Goal: Task Accomplishment & Management: Complete application form

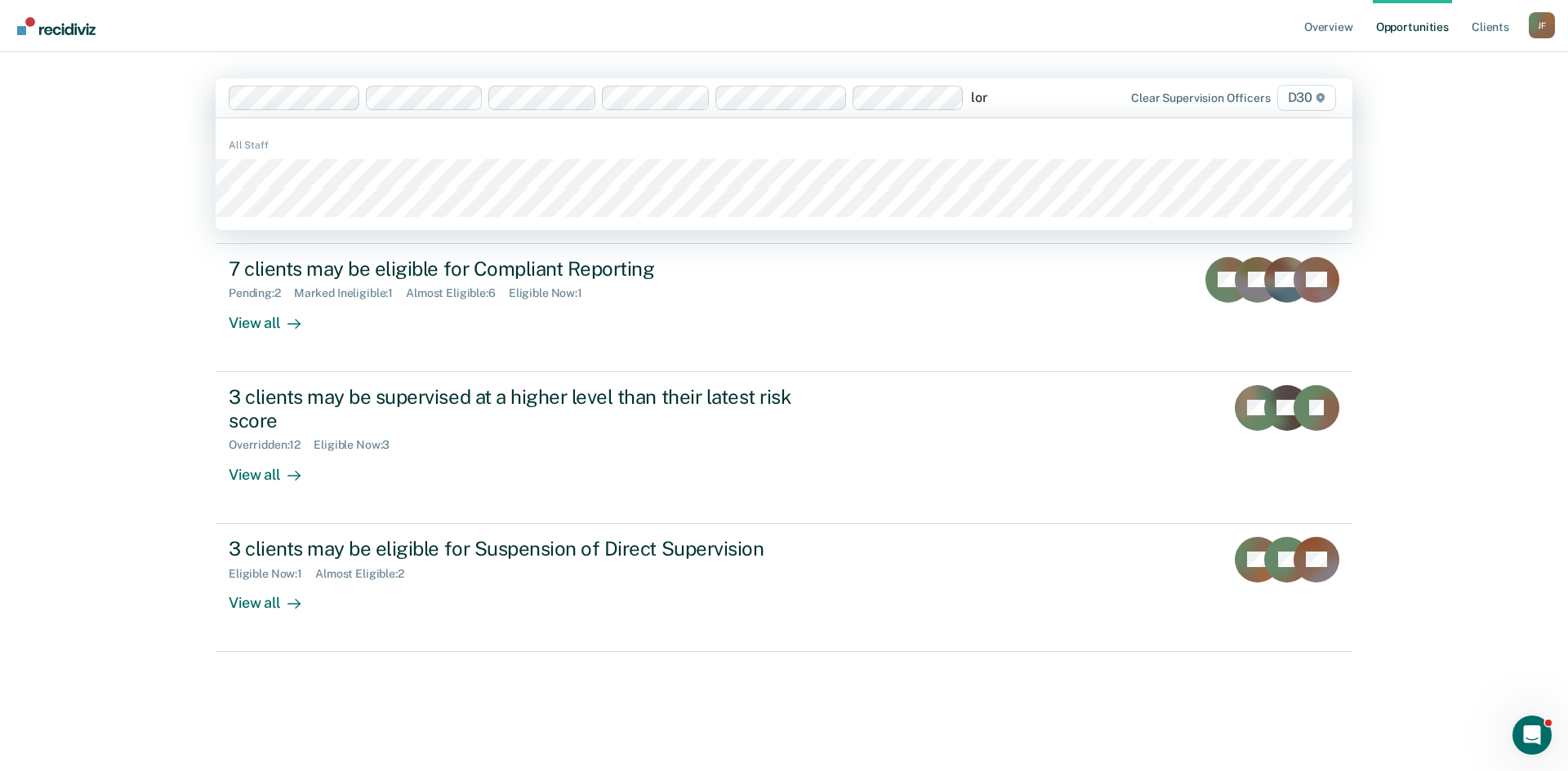
type input "lora"
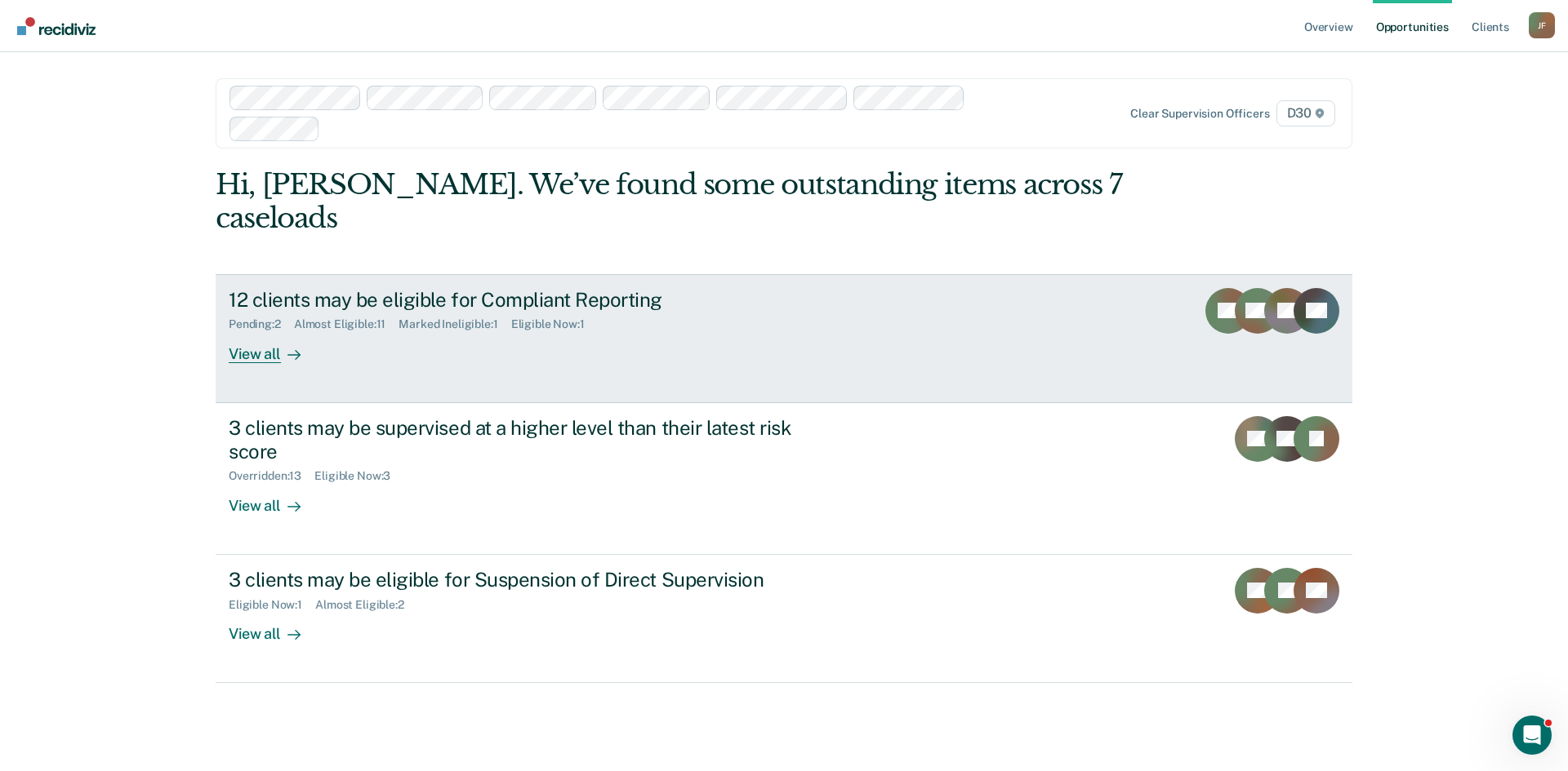
click at [271, 331] on div "View all" at bounding box center [274, 347] width 92 height 32
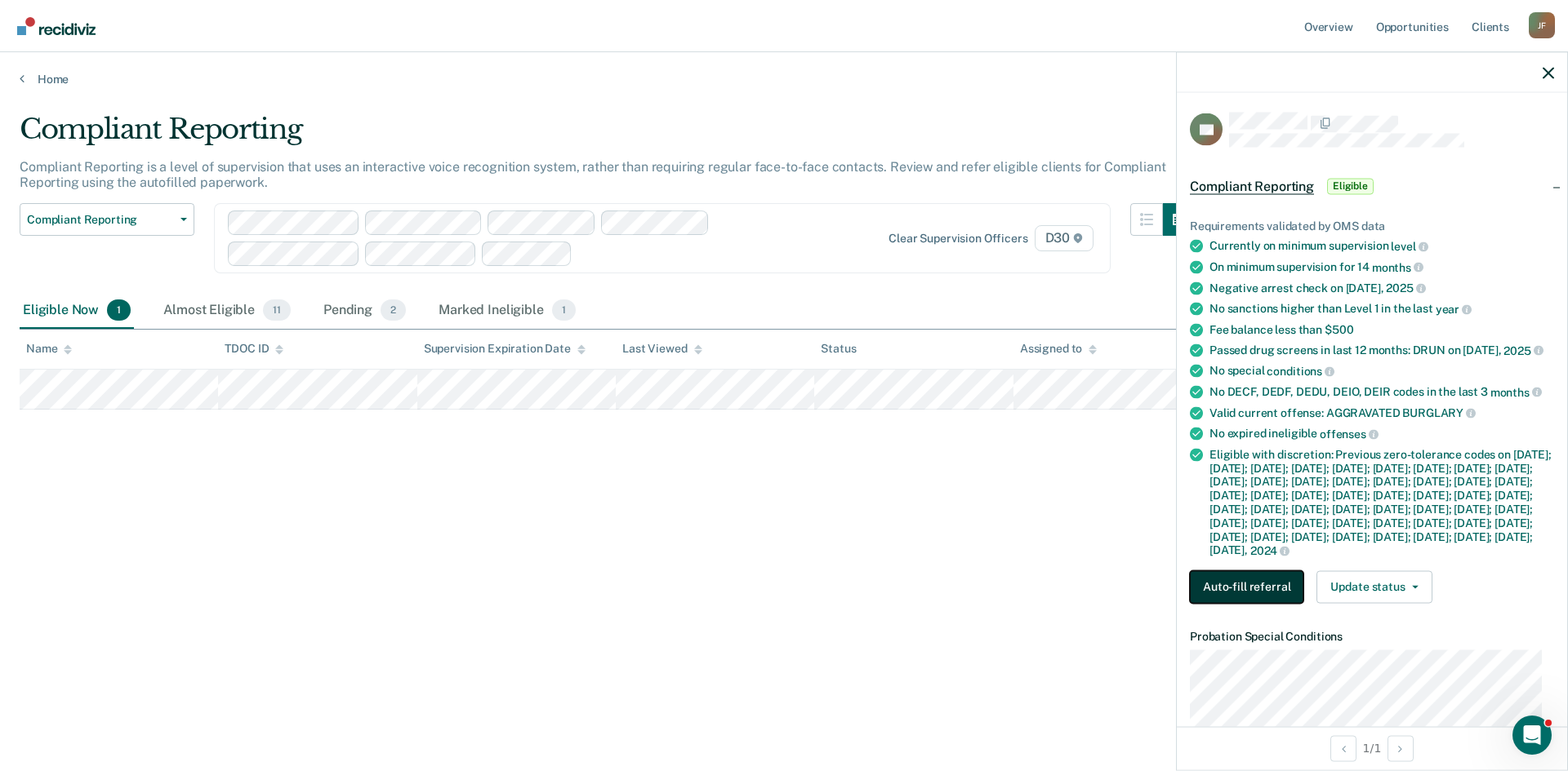
click at [1256, 603] on button "Auto-fill referral" at bounding box center [1245, 587] width 113 height 33
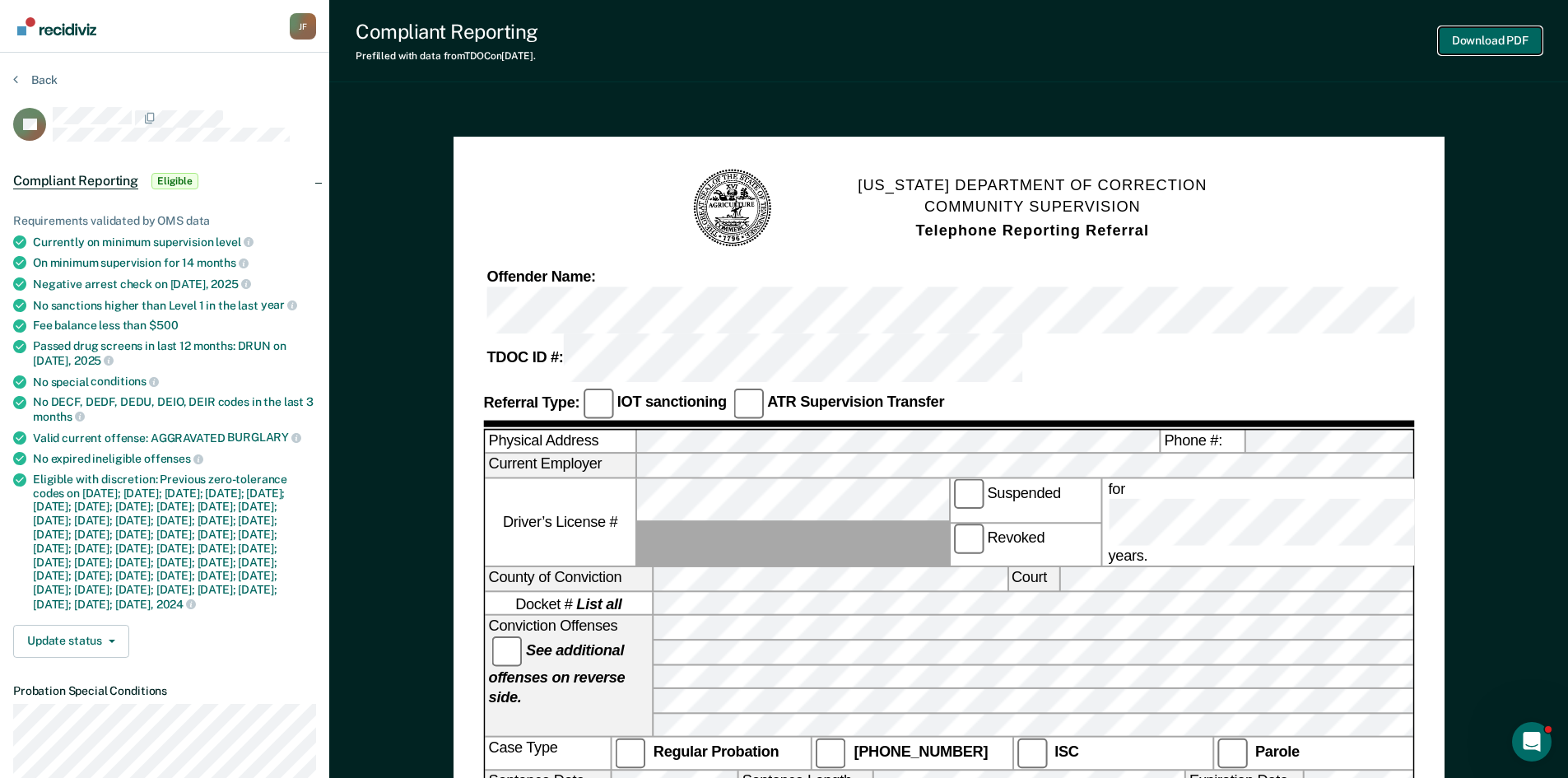
click at [1503, 42] on button "Download PDF" at bounding box center [1490, 40] width 103 height 27
